Goal: Task Accomplishment & Management: Manage account settings

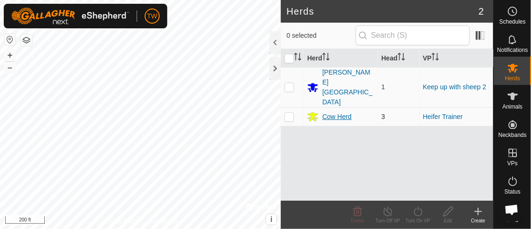
click at [338, 112] on div "Cow Herd" at bounding box center [337, 117] width 29 height 10
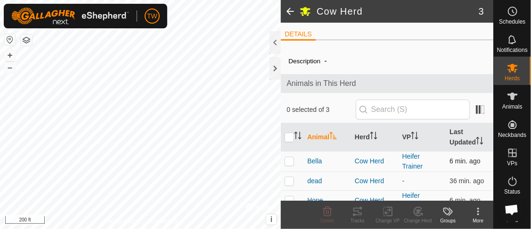
click at [290, 162] on p-checkbox at bounding box center [289, 161] width 9 height 8
checkbox input "true"
click at [361, 213] on icon at bounding box center [358, 211] width 8 height 8
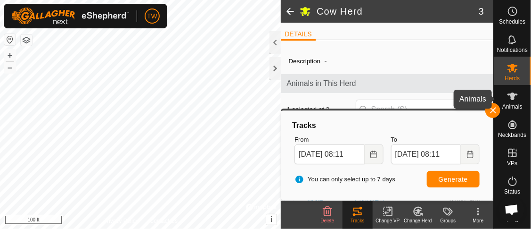
click at [514, 101] on icon at bounding box center [512, 96] width 11 height 11
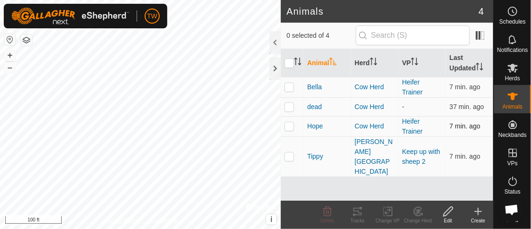
click at [295, 124] on td at bounding box center [292, 126] width 23 height 20
click at [359, 214] on icon at bounding box center [358, 211] width 8 height 8
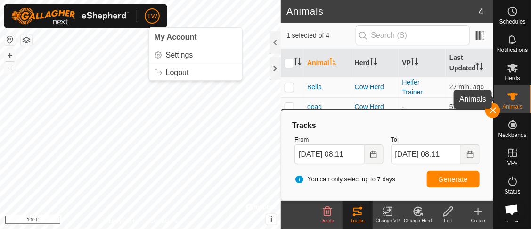
click at [510, 92] on icon at bounding box center [512, 96] width 11 height 11
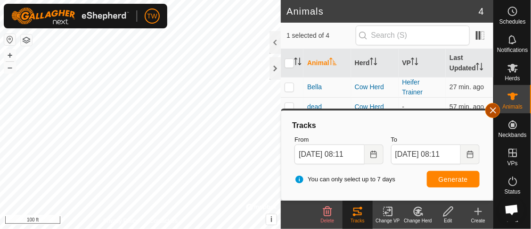
click at [493, 108] on button "button" at bounding box center [493, 110] width 15 height 15
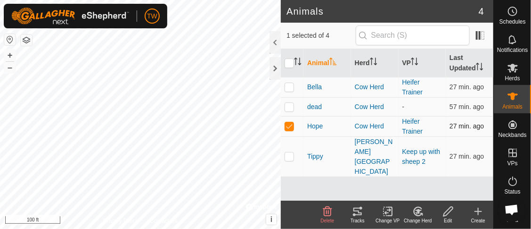
click at [292, 127] on p-checkbox at bounding box center [289, 126] width 9 height 8
checkbox input "false"
click at [290, 84] on p-checkbox at bounding box center [289, 87] width 9 height 8
checkbox input "true"
